Goal: Transaction & Acquisition: Purchase product/service

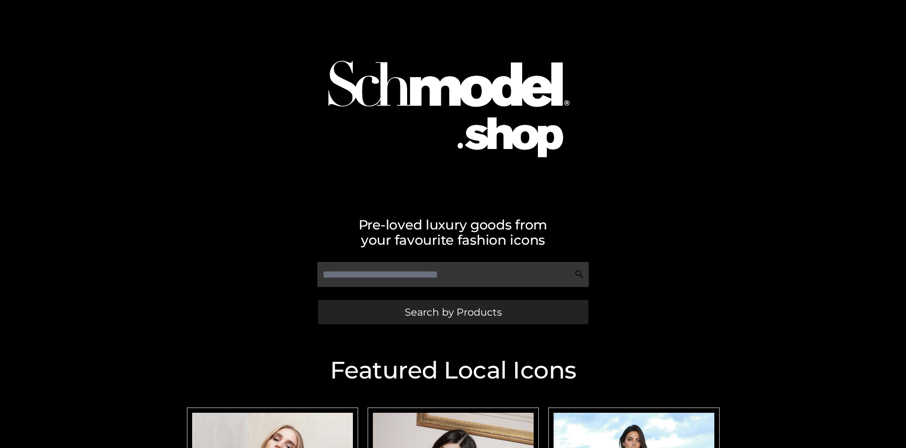
click at [453, 312] on span "Search by Products" at bounding box center [453, 312] width 97 height 10
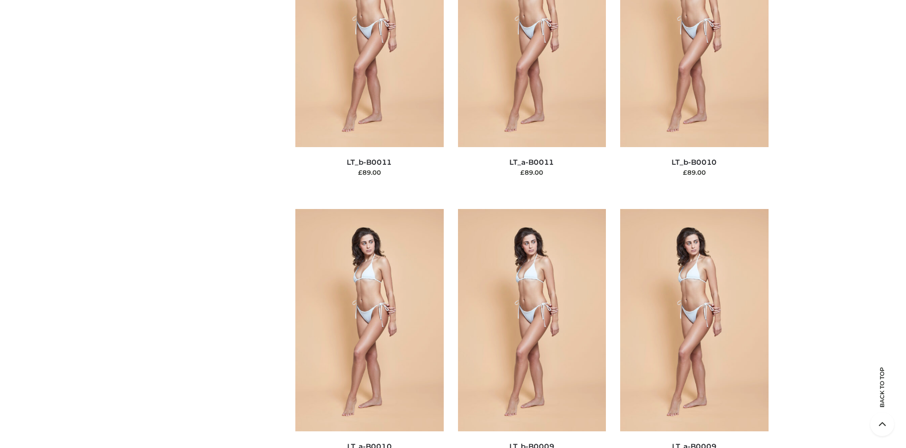
scroll to position [103, 0]
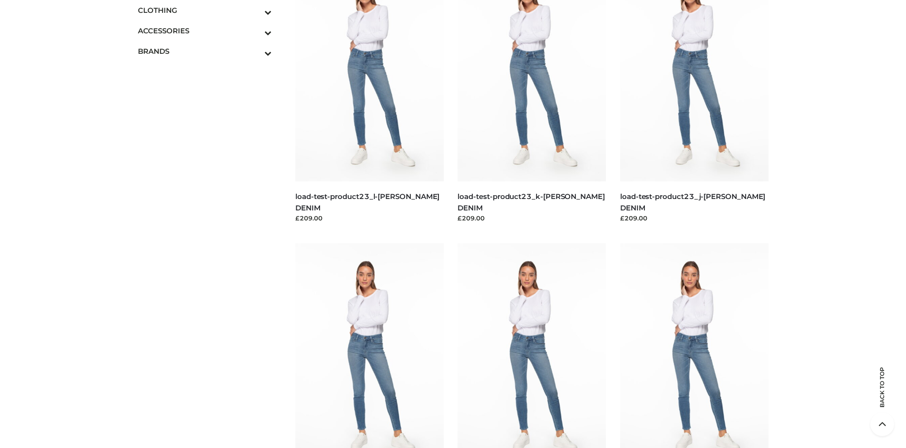
click at [255, 10] on icon "Toggle Submenu" at bounding box center [218, 12] width 107 height 11
click at [209, 71] on span "BOTTOMS" at bounding box center [209, 71] width 125 height 11
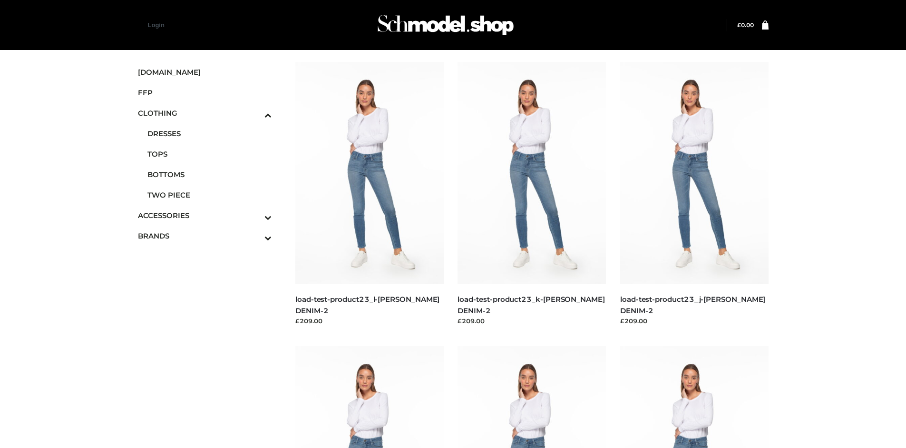
click at [694, 194] on img at bounding box center [694, 173] width 148 height 222
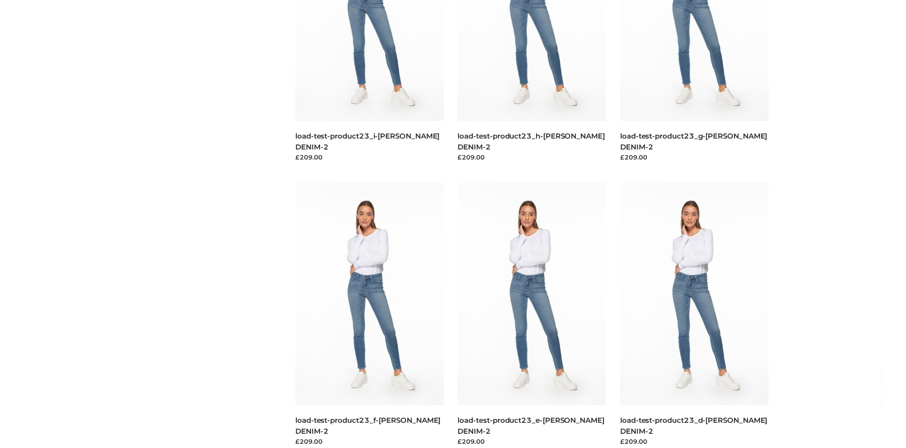
click at [369, 315] on img at bounding box center [369, 294] width 148 height 222
click at [532, 315] on img at bounding box center [532, 294] width 148 height 222
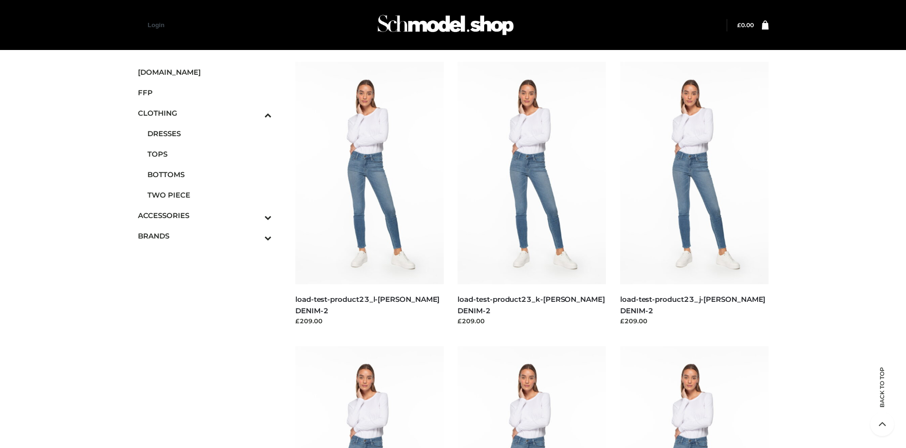
click at [532, 194] on img at bounding box center [532, 173] width 148 height 222
click at [205, 92] on span "FFP" at bounding box center [205, 92] width 134 height 11
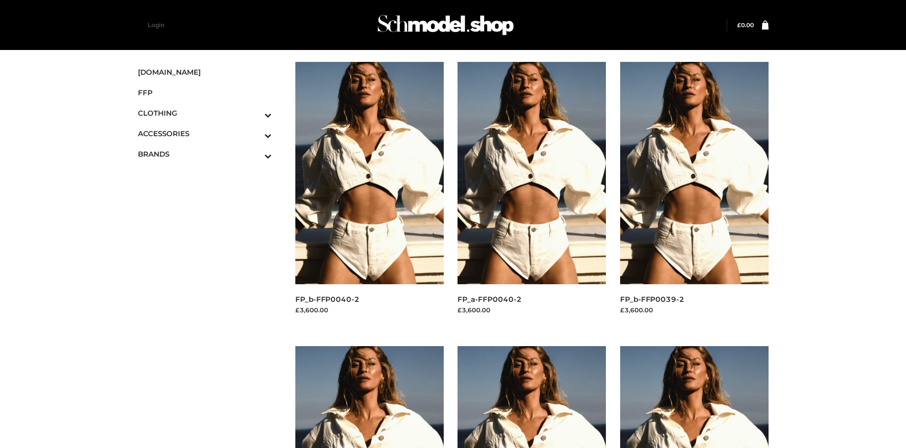
scroll to position [732, 0]
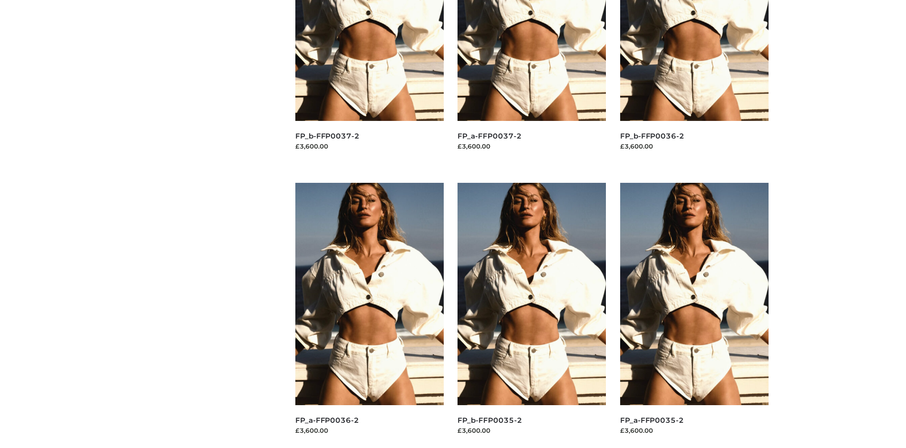
click at [694, 315] on img at bounding box center [694, 294] width 148 height 222
click at [532, 315] on img at bounding box center [532, 294] width 148 height 222
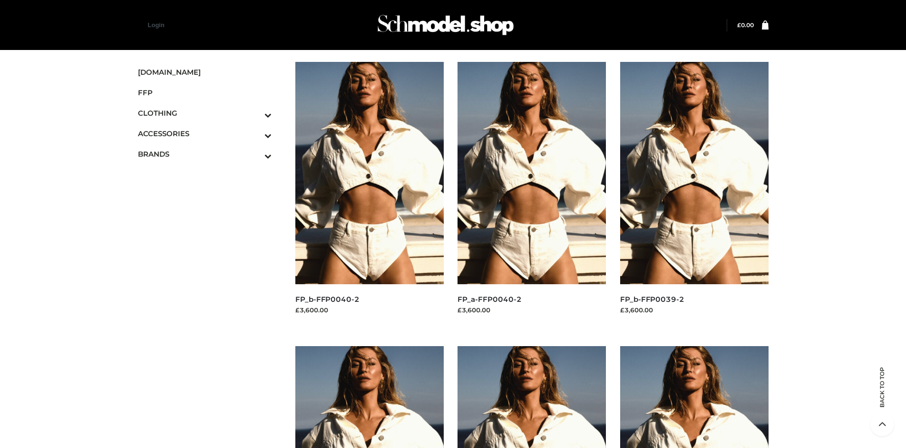
click at [694, 194] on img at bounding box center [694, 173] width 148 height 222
click at [255, 133] on icon "Toggle Submenu" at bounding box center [218, 135] width 107 height 11
click at [209, 174] on span "JEWELRY" at bounding box center [209, 174] width 125 height 11
click at [369, 194] on img at bounding box center [369, 173] width 148 height 222
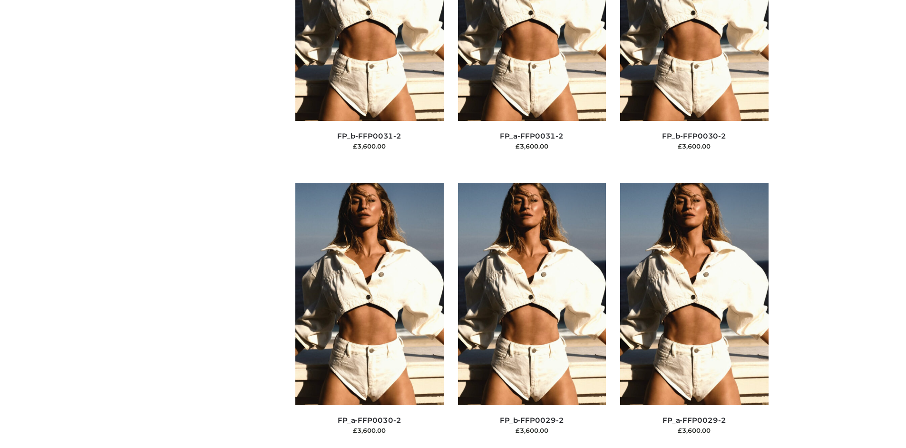
click at [694, 315] on img at bounding box center [694, 294] width 148 height 222
click at [532, 315] on img at bounding box center [532, 294] width 148 height 222
click at [694, 314] on img at bounding box center [694, 293] width 148 height 222
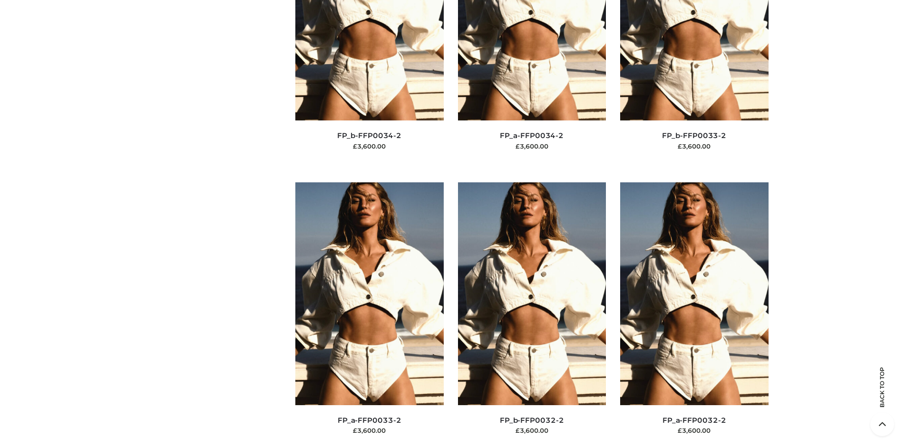
scroll to position [0, 0]
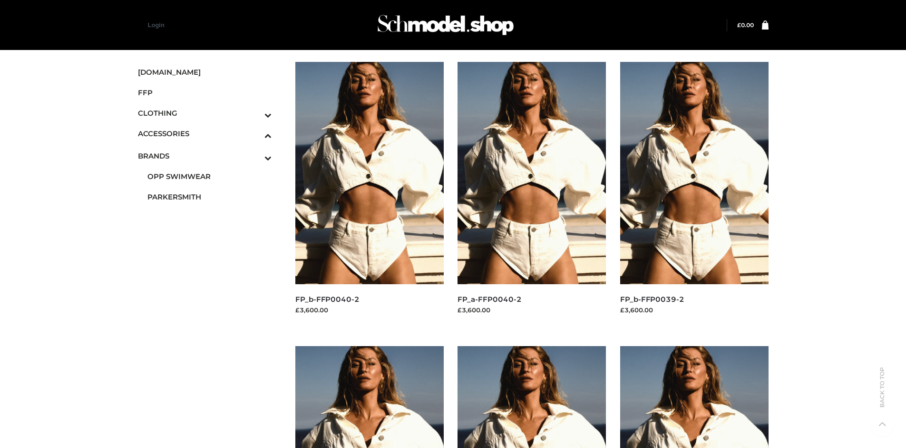
click at [209, 195] on span "PARKERSMITH" at bounding box center [209, 196] width 125 height 11
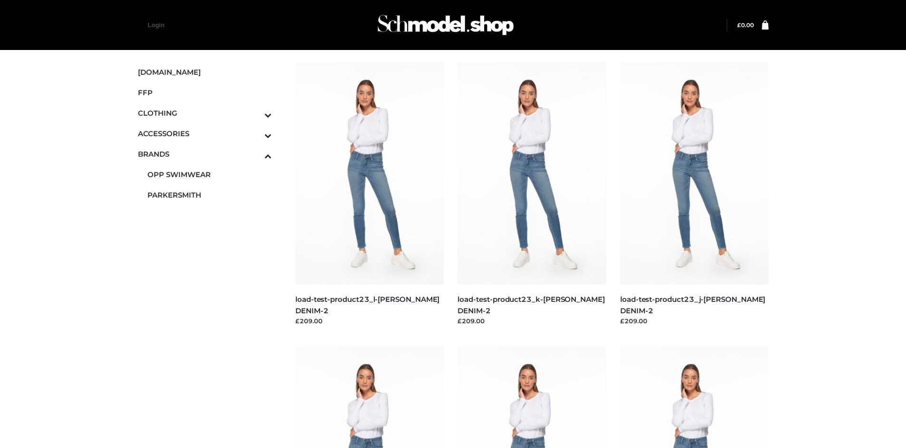
click at [532, 194] on img at bounding box center [532, 173] width 148 height 222
click at [369, 194] on img at bounding box center [369, 173] width 148 height 222
